Goal: Task Accomplishment & Management: Manage account settings

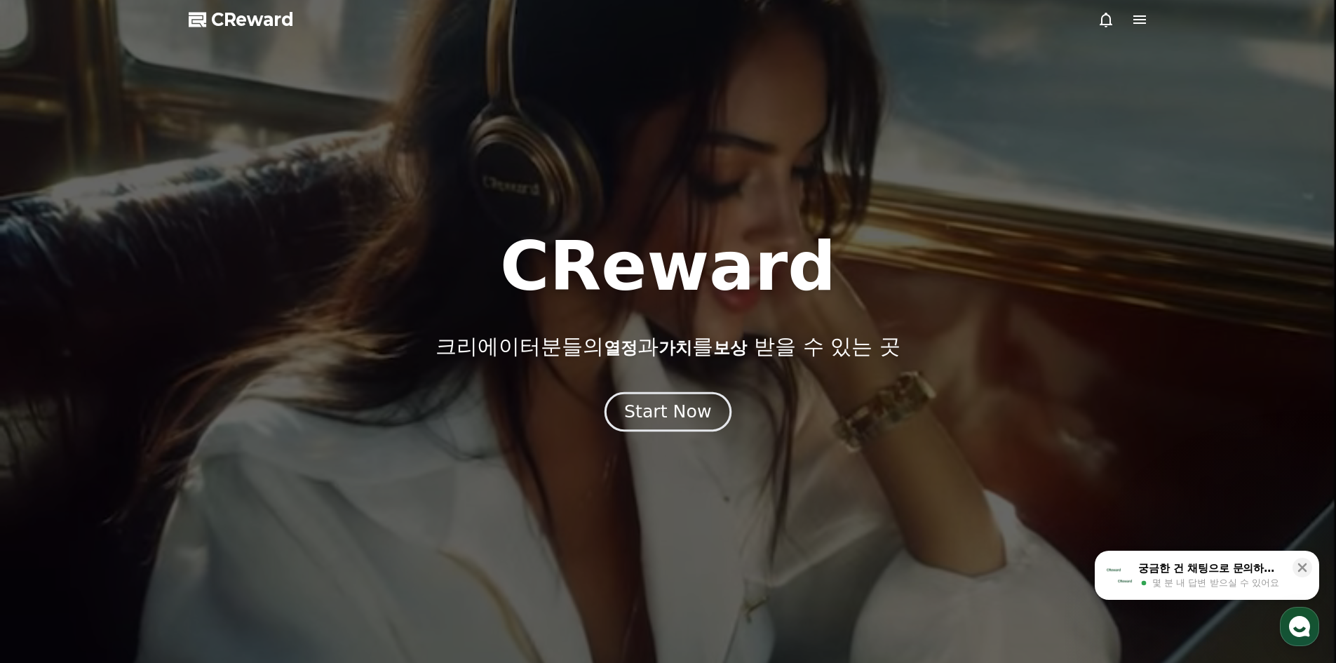
click at [680, 418] on div "Start Now" at bounding box center [667, 412] width 87 height 24
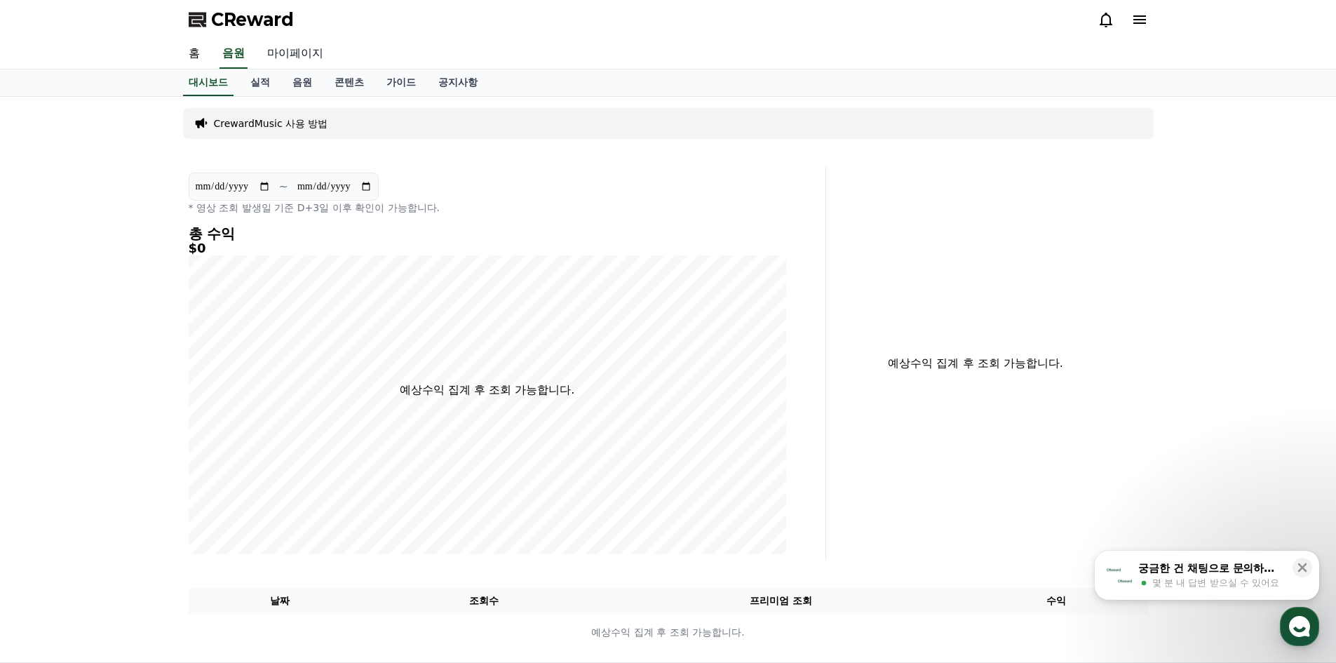
click at [302, 49] on link "마이페이지" at bounding box center [295, 53] width 79 height 29
select select "**********"
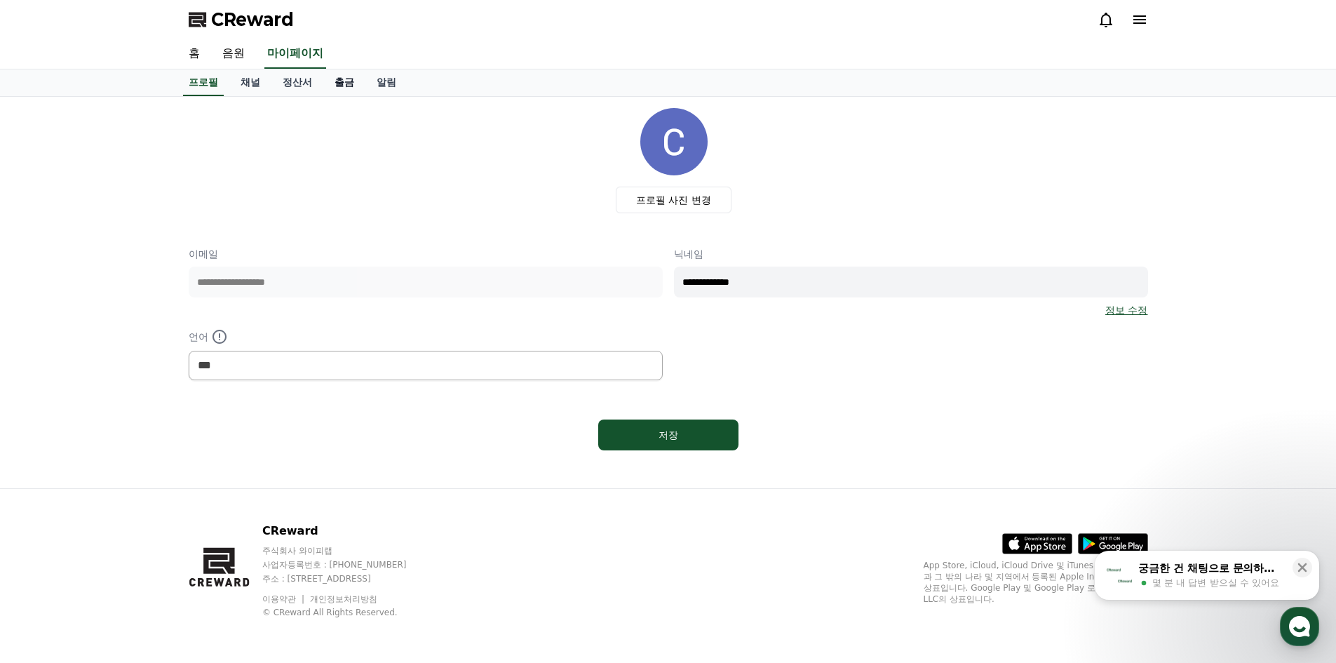
click at [346, 87] on link "출금" at bounding box center [344, 82] width 42 height 27
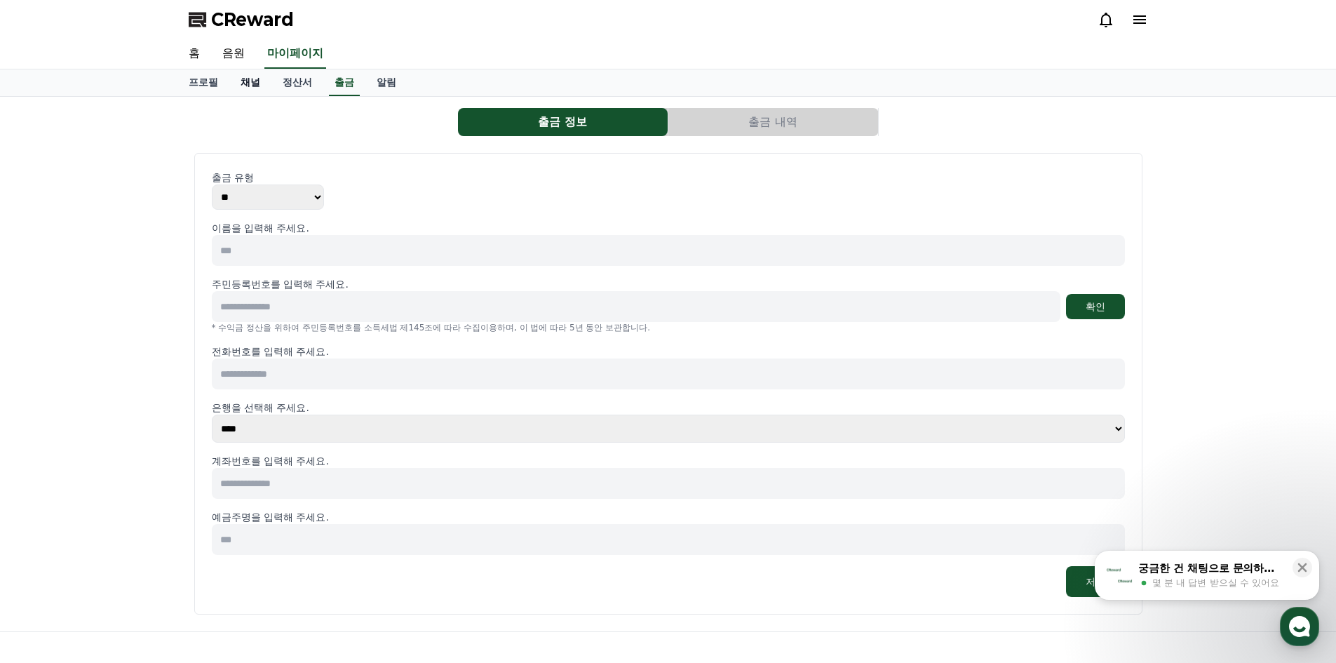
click at [253, 86] on link "채널" at bounding box center [250, 82] width 42 height 27
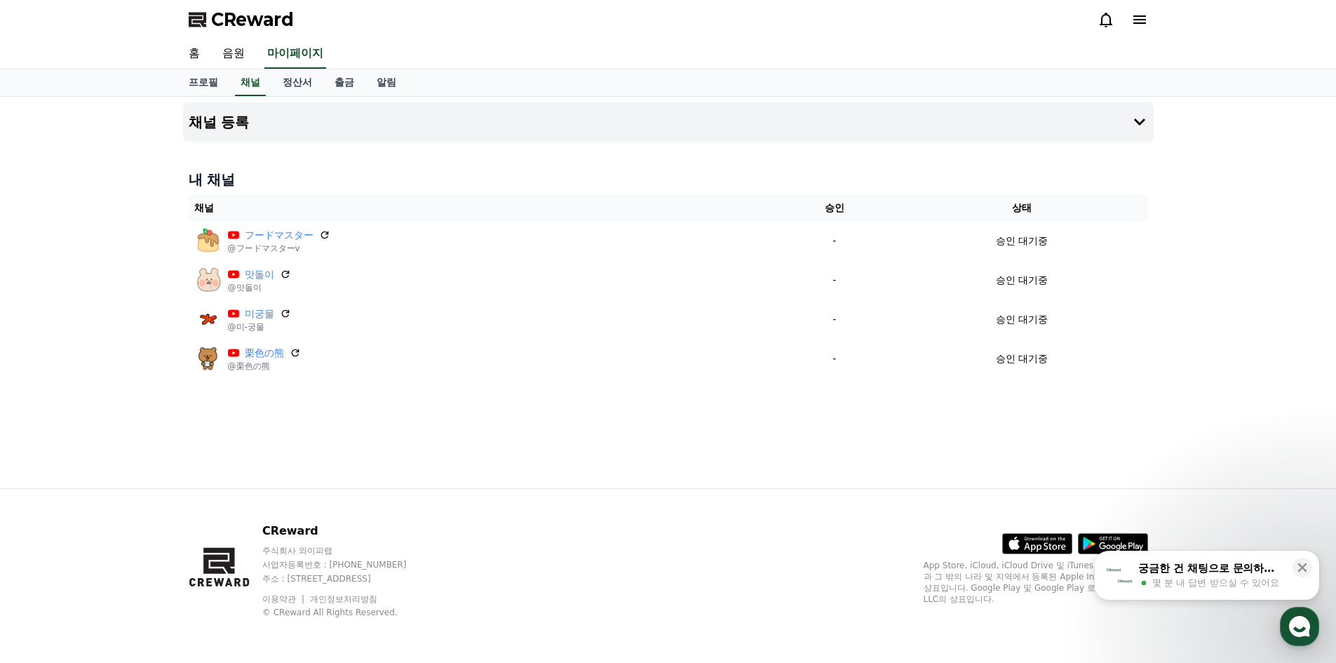
drag, startPoint x: 1227, startPoint y: 547, endPoint x: 1230, endPoint y: 562, distance: 15.7
click at [1226, 549] on div "CReward 주식회사 와이피랩 사업자등록번호 : [PHONE_NUMBER] 주소 : [STREET_ADDRESS] 이용약관 개인정보처리방침 …" at bounding box center [668, 575] width 1336 height 175
click at [1230, 562] on div "궁금한 건 채팅으로 문의하세요" at bounding box center [1211, 568] width 146 height 14
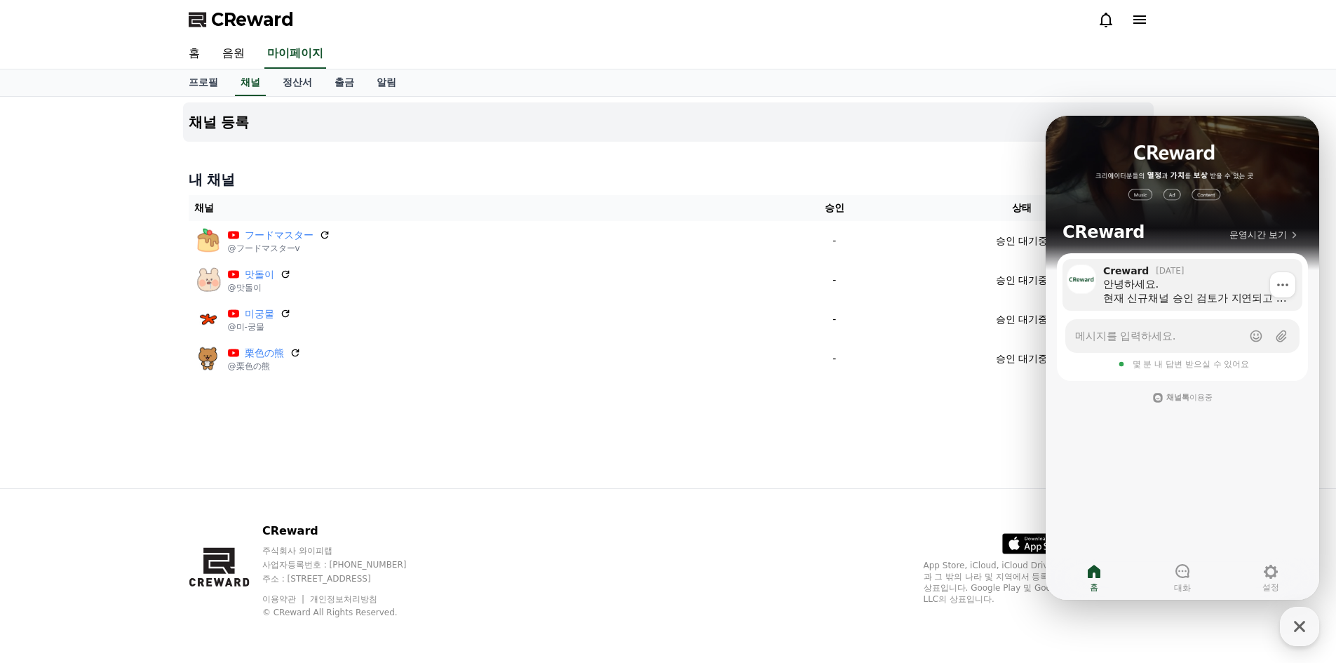
click at [1212, 286] on div "안녕하세요. 현재 신규채널 승인 검토가 지연되고 있습니다. (이번 유튜브 정책으로 인해 내부 검토를 우선적으로 진행하고 있기 때문입니다.) 내…" at bounding box center [1197, 291] width 189 height 28
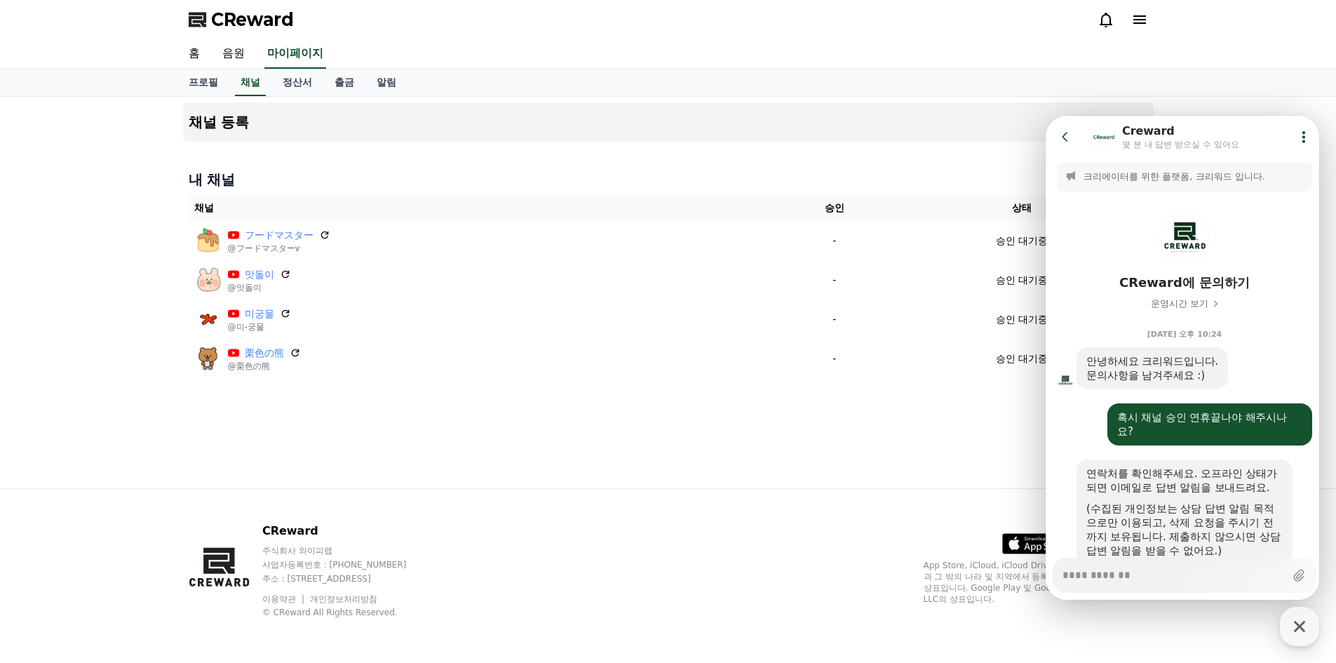
scroll to position [488, 0]
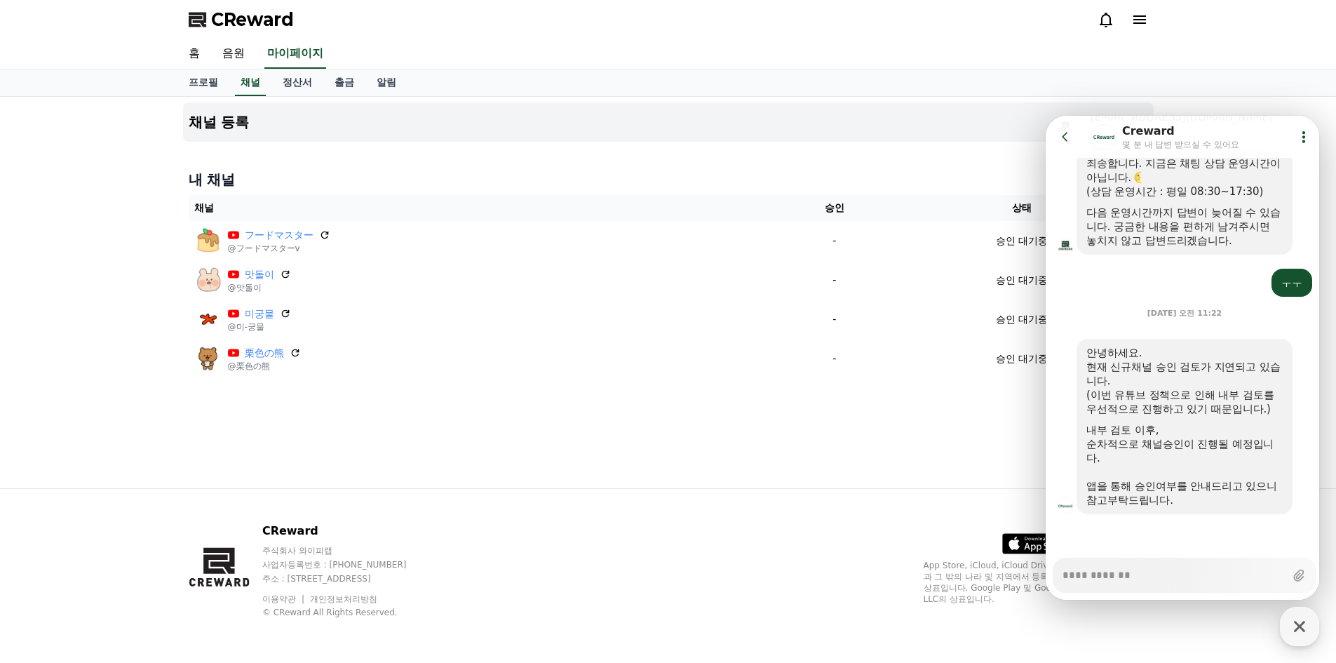
type textarea "*"
click at [1069, 130] on icon at bounding box center [1065, 137] width 14 height 14
